Goal: Transaction & Acquisition: Obtain resource

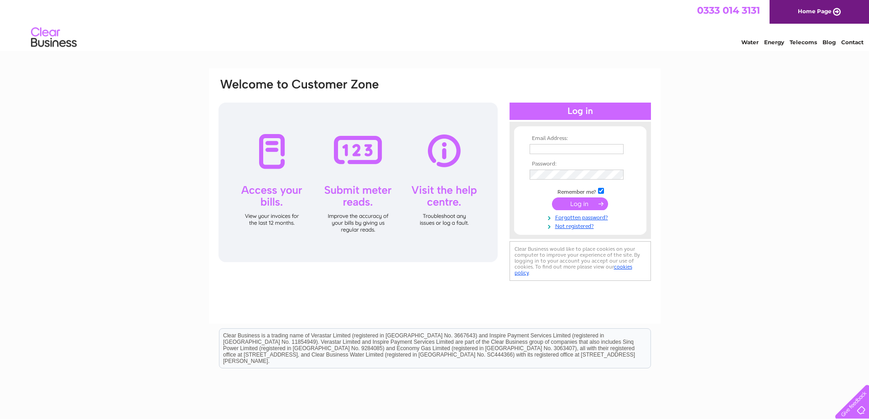
type input "stu@plumbtechsupplies.co.uk"
click at [598, 200] on input "submit" at bounding box center [580, 204] width 56 height 13
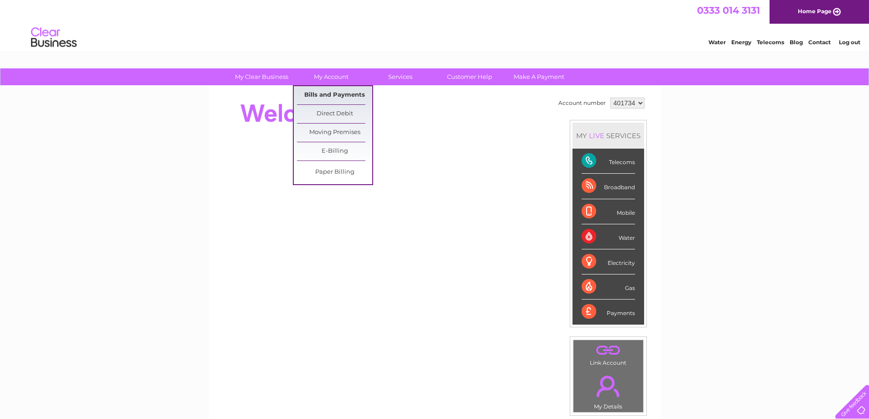
click at [329, 93] on link "Bills and Payments" at bounding box center [334, 95] width 75 height 18
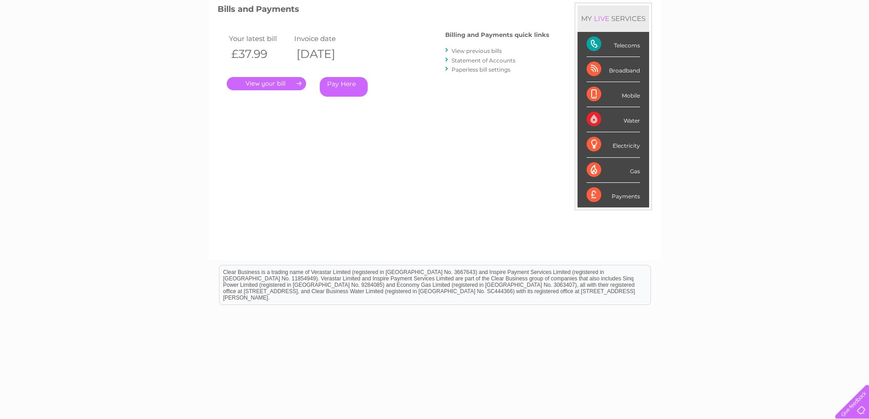
scroll to position [132, 0]
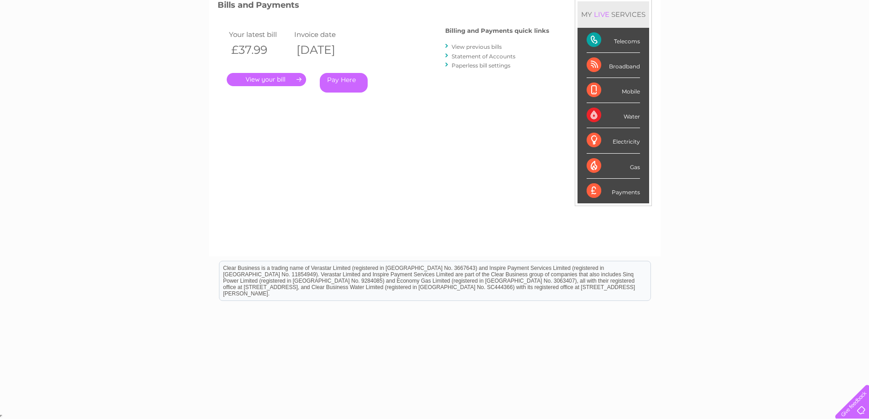
click at [257, 78] on link "." at bounding box center [266, 79] width 79 height 13
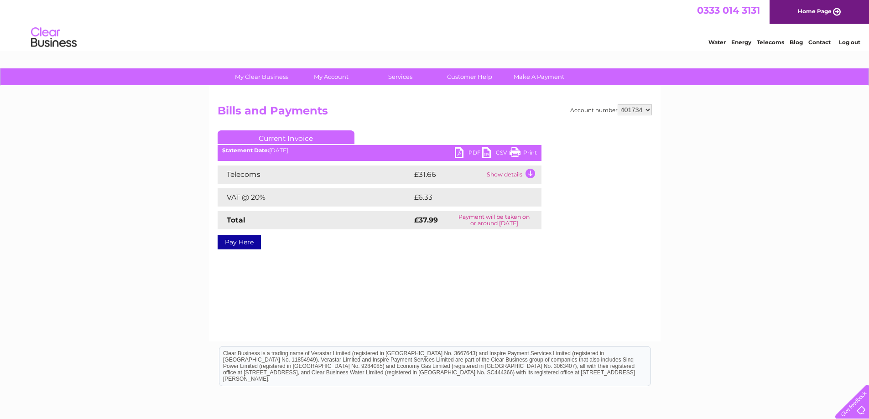
click at [457, 153] on link "PDF" at bounding box center [468, 153] width 27 height 13
click at [120, 156] on div "My Clear Business Login Details My Details My Preferences Link Account My Accou…" at bounding box center [434, 282] width 869 height 429
click at [855, 42] on link "Log out" at bounding box center [849, 42] width 21 height 7
